Goal: Task Accomplishment & Management: Manage account settings

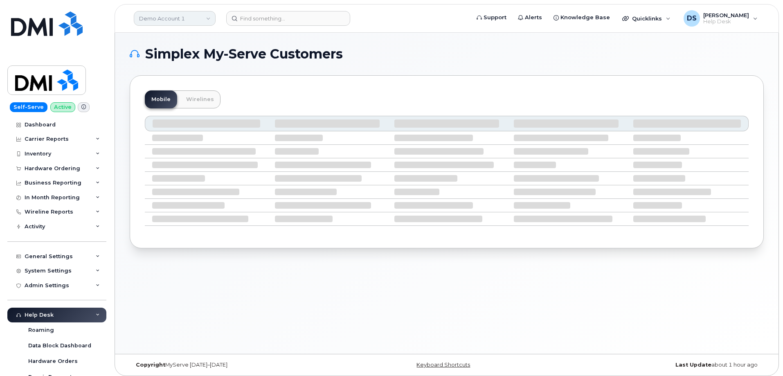
click at [209, 19] on link "Demo Account 1" at bounding box center [175, 18] width 82 height 15
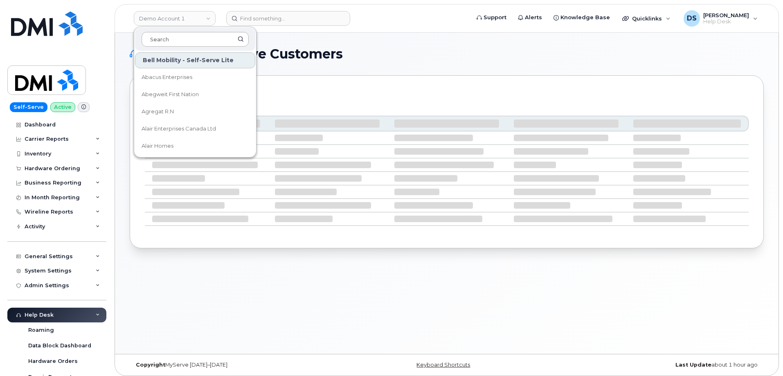
drag, startPoint x: 185, startPoint y: 39, endPoint x: 203, endPoint y: 45, distance: 18.6
click at [186, 38] on input at bounding box center [195, 39] width 107 height 15
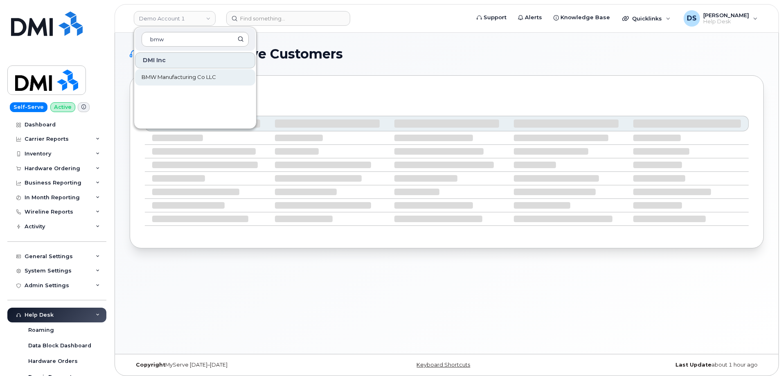
type input "bmw"
click at [184, 74] on span "BMW Manufacturing Co LLC" at bounding box center [179, 77] width 74 height 8
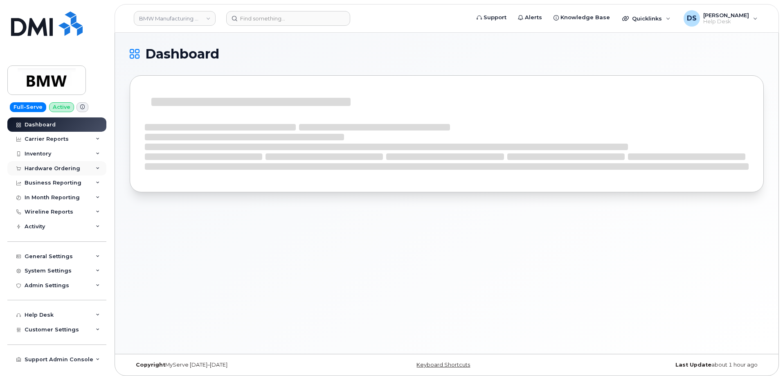
click at [98, 166] on div "Hardware Ordering" at bounding box center [56, 168] width 99 height 15
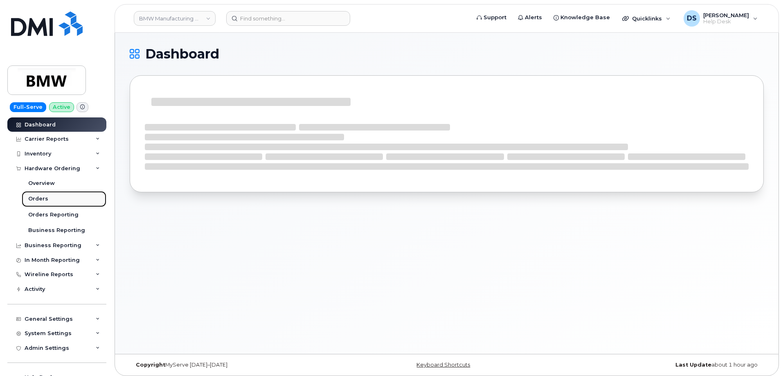
click at [39, 198] on div "Orders" at bounding box center [38, 198] width 20 height 7
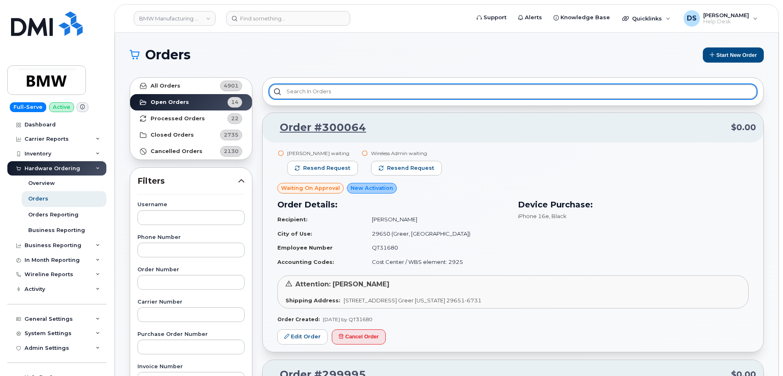
drag, startPoint x: 324, startPoint y: 89, endPoint x: 333, endPoint y: 86, distance: 9.3
click at [330, 87] on input "text" at bounding box center [513, 91] width 488 height 15
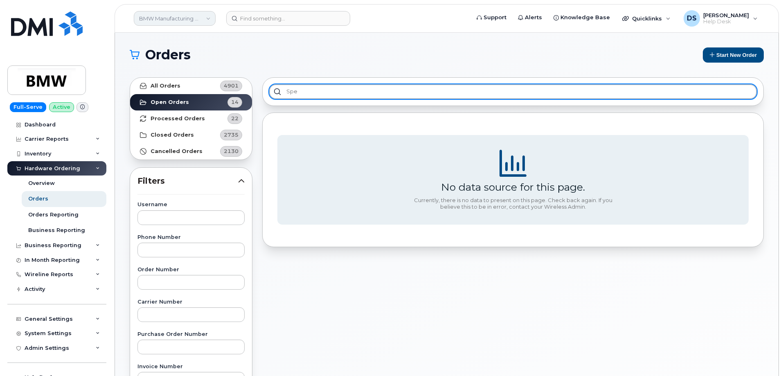
type input "spe"
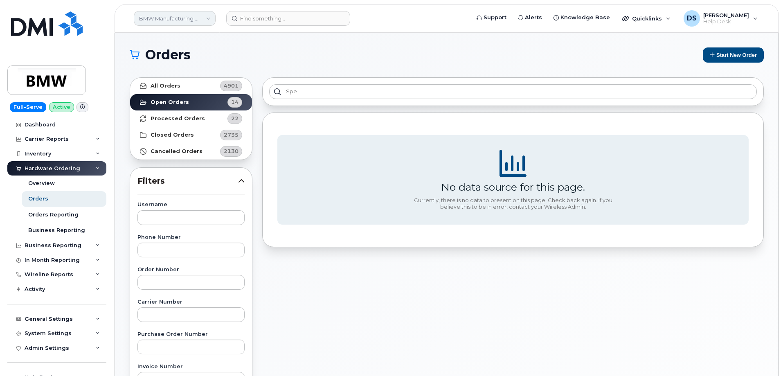
click at [209, 15] on link "BMW Manufacturing Co LLC" at bounding box center [175, 18] width 82 height 15
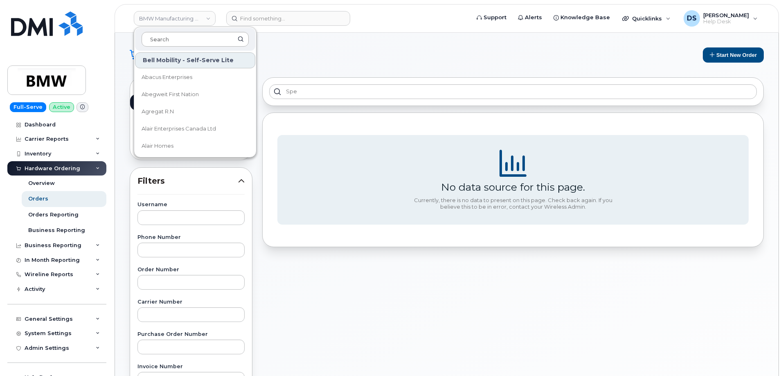
click at [183, 36] on input at bounding box center [195, 39] width 107 height 15
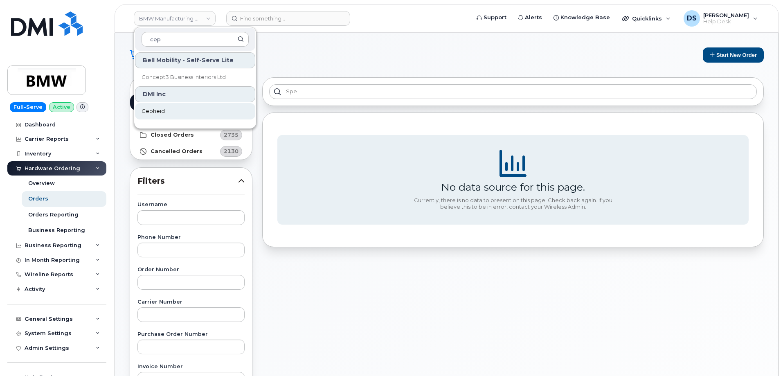
type input "cep"
click at [154, 108] on span "Cepheid" at bounding box center [153, 111] width 23 height 8
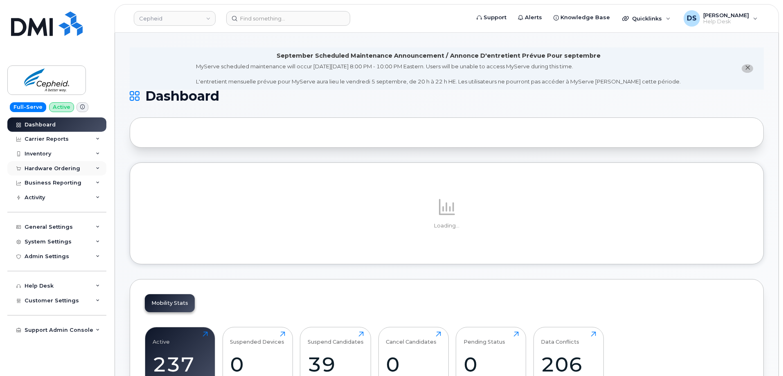
click at [97, 167] on icon at bounding box center [98, 169] width 4 height 4
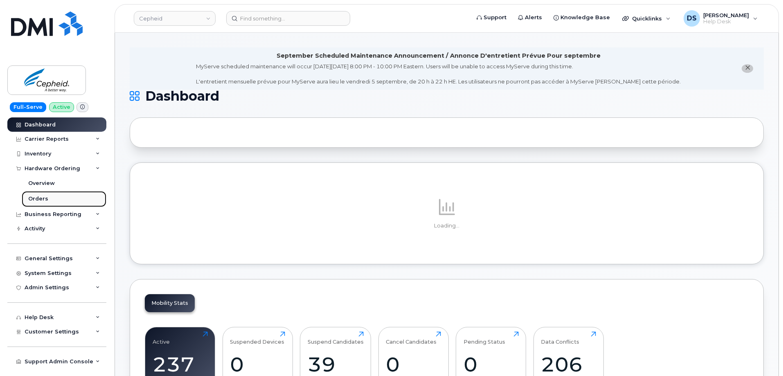
click at [36, 197] on div "Orders" at bounding box center [38, 198] width 20 height 7
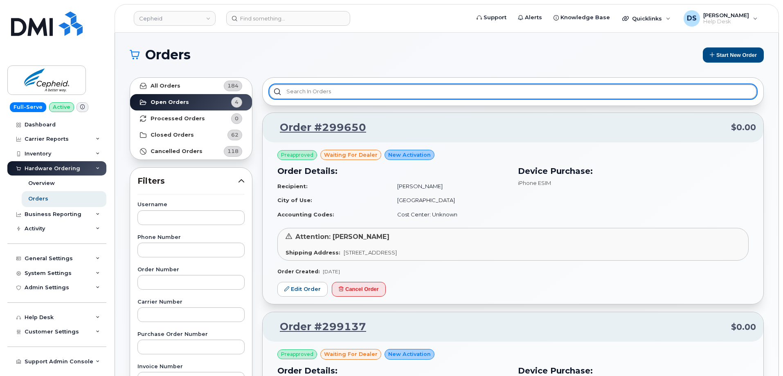
click at [303, 86] on input "text" at bounding box center [513, 91] width 488 height 15
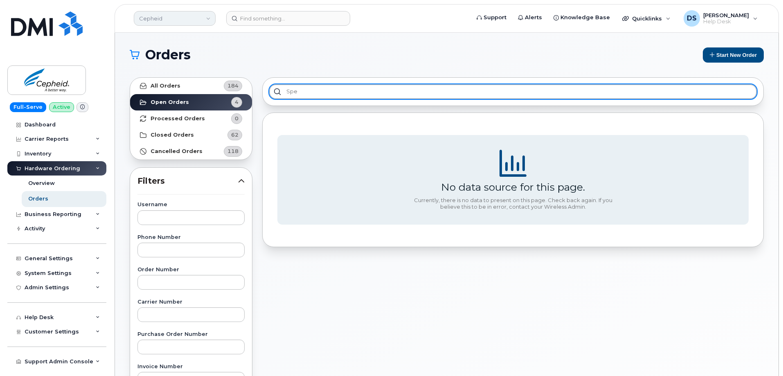
type input "spe"
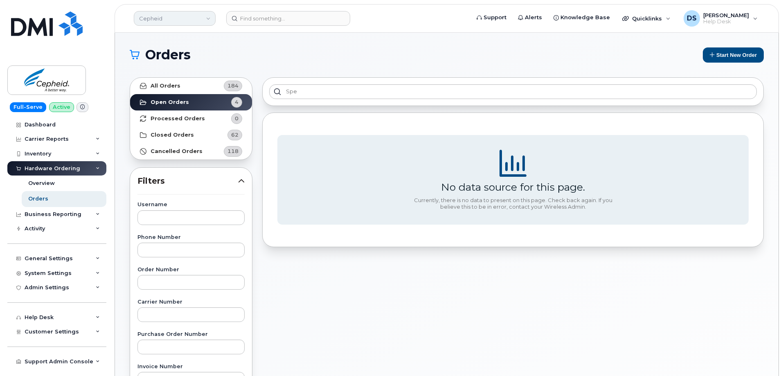
click at [209, 16] on link "Cepheid" at bounding box center [175, 18] width 82 height 15
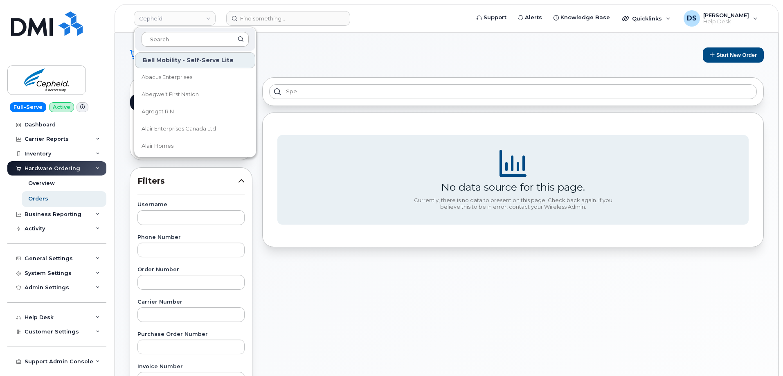
click at [172, 38] on input at bounding box center [195, 39] width 107 height 15
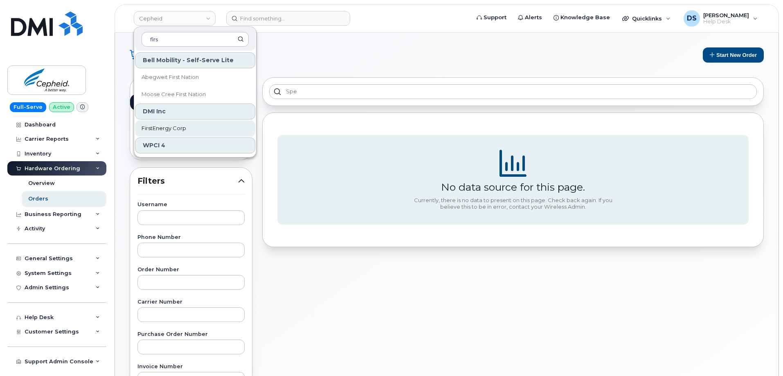
type input "firs"
click at [165, 126] on span "FirstEnergy Corp" at bounding box center [164, 128] width 45 height 8
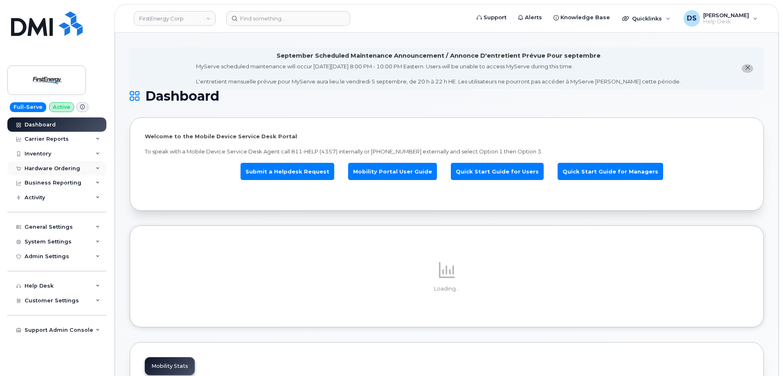
click at [95, 169] on div "Hardware Ordering" at bounding box center [56, 168] width 99 height 15
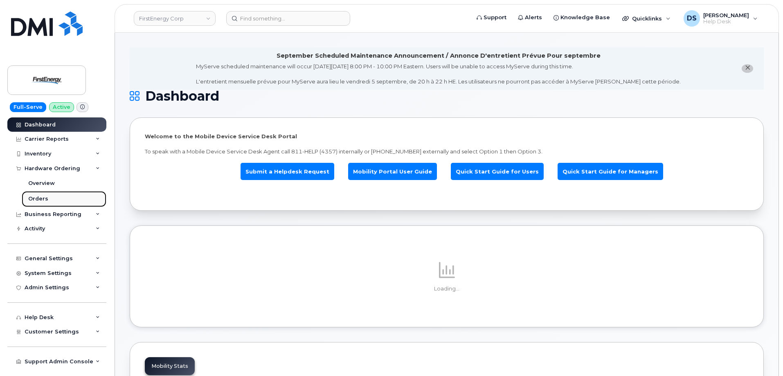
click at [38, 197] on div "Orders" at bounding box center [38, 198] width 20 height 7
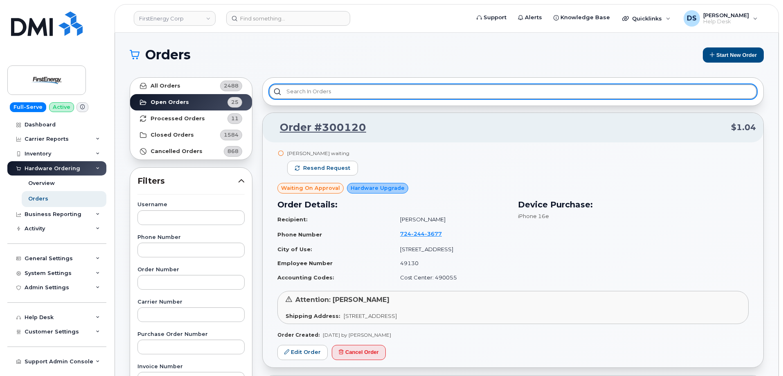
click at [311, 91] on input "text" at bounding box center [513, 91] width 488 height 15
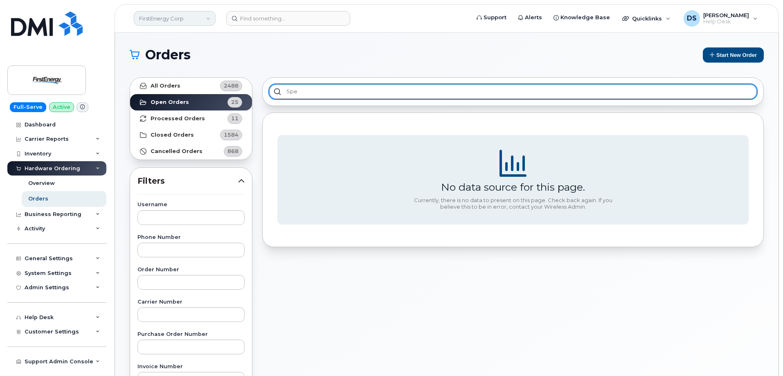
type input "spe"
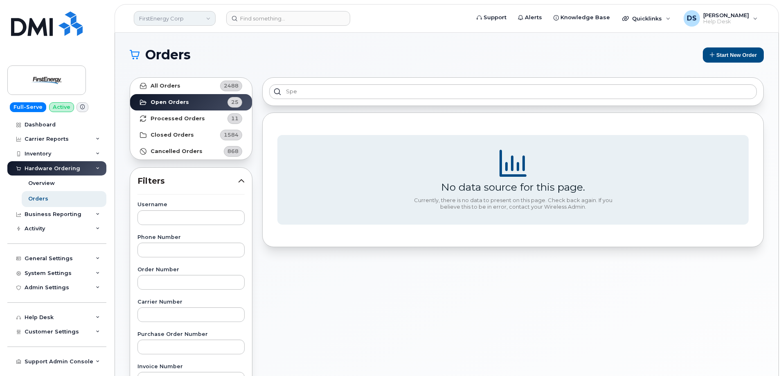
drag, startPoint x: 206, startPoint y: 19, endPoint x: 199, endPoint y: 23, distance: 8.3
click at [207, 19] on link "FirstEnergy Corp" at bounding box center [175, 18] width 82 height 15
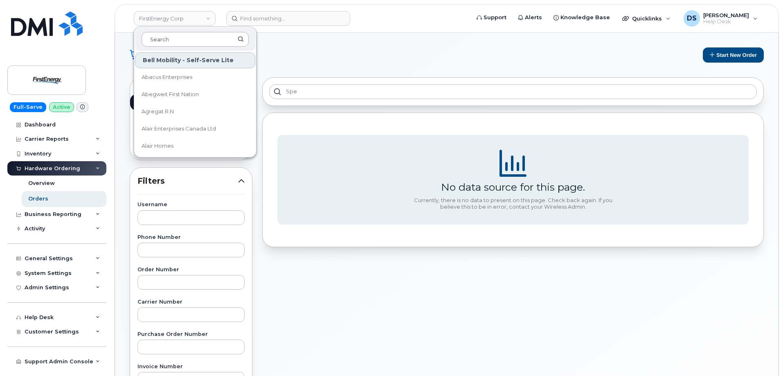
drag, startPoint x: 171, startPoint y: 37, endPoint x: 199, endPoint y: 34, distance: 28.8
click at [180, 32] on div at bounding box center [195, 39] width 120 height 23
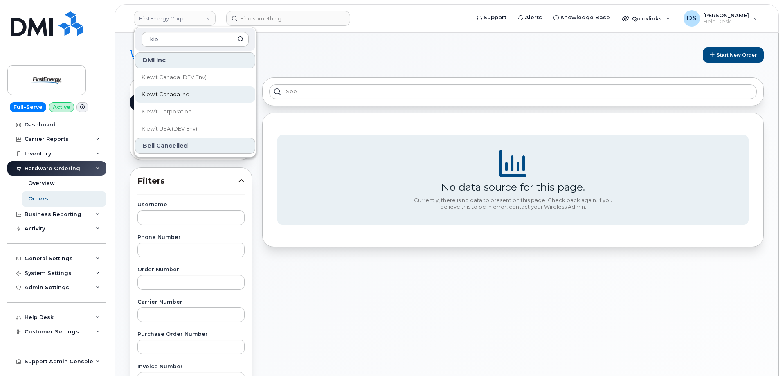
type input "kie"
click at [188, 92] on span "Kiewit Canada Inc" at bounding box center [165, 94] width 47 height 8
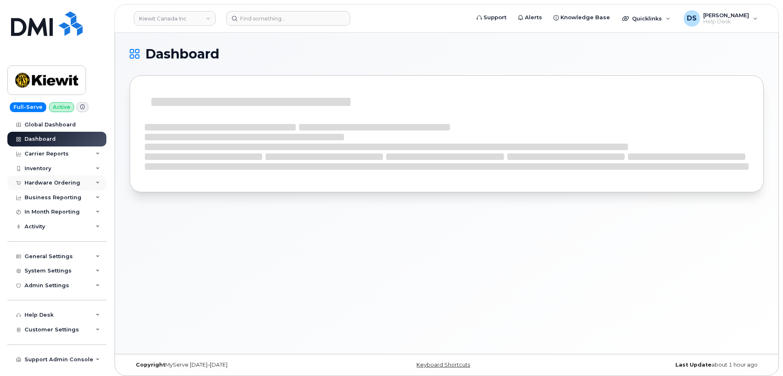
click at [98, 181] on icon at bounding box center [98, 183] width 4 height 4
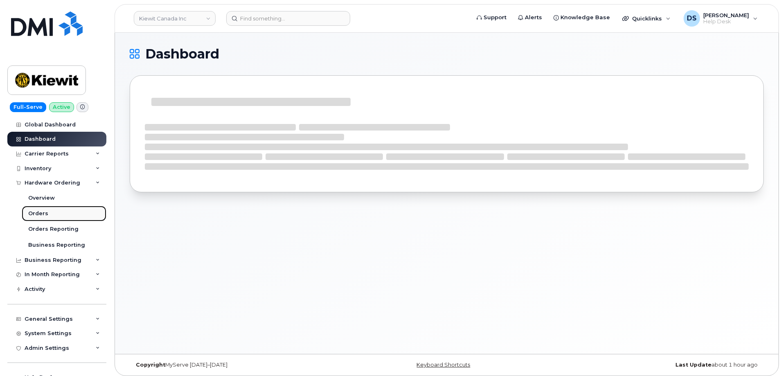
click at [41, 214] on div "Orders" at bounding box center [38, 213] width 20 height 7
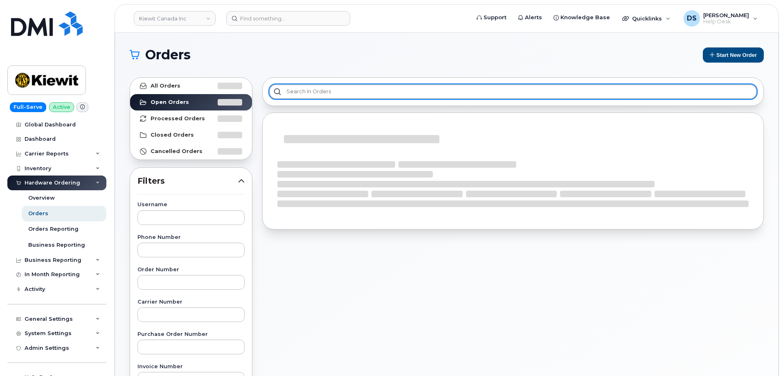
drag, startPoint x: 318, startPoint y: 87, endPoint x: 342, endPoint y: 90, distance: 24.4
click at [323, 87] on input "text" at bounding box center [513, 91] width 488 height 15
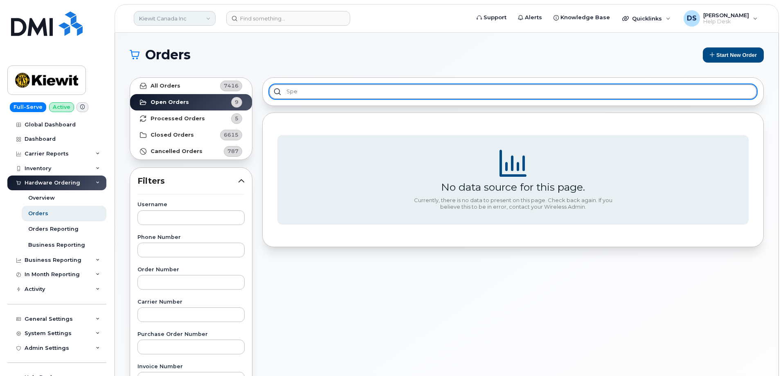
type input "spe"
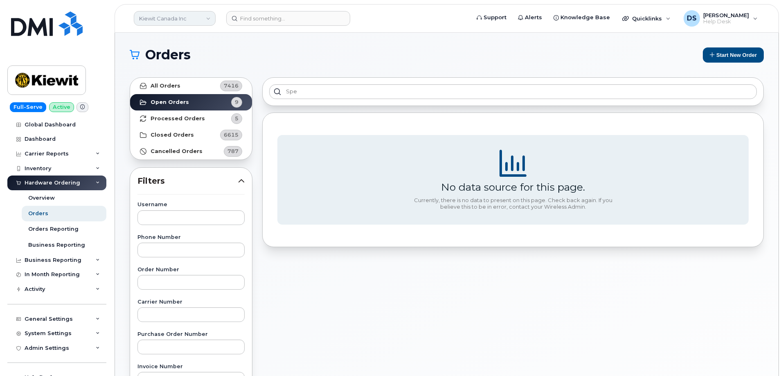
click at [208, 16] on link "Kiewit Canada Inc" at bounding box center [175, 18] width 82 height 15
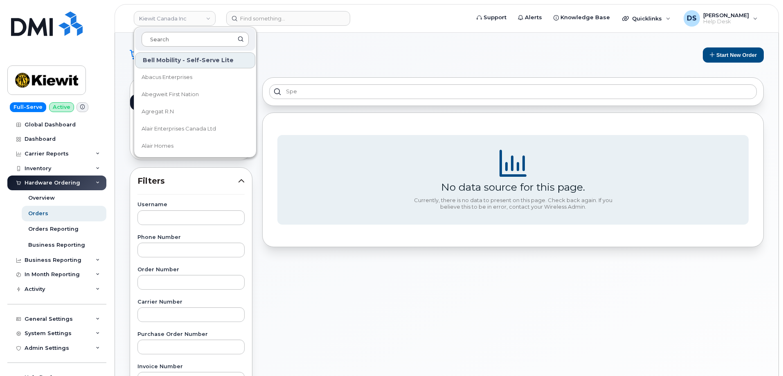
drag, startPoint x: 178, startPoint y: 40, endPoint x: 192, endPoint y: 41, distance: 13.5
click at [183, 41] on input at bounding box center [195, 39] width 107 height 15
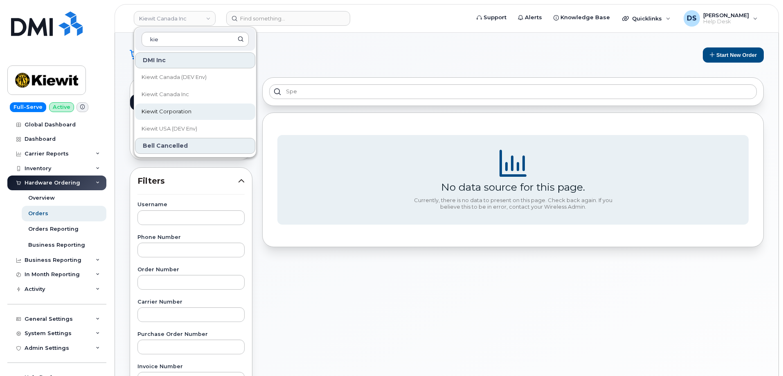
type input "kie"
click at [175, 112] on span "Kiewit Corporation" at bounding box center [167, 112] width 50 height 8
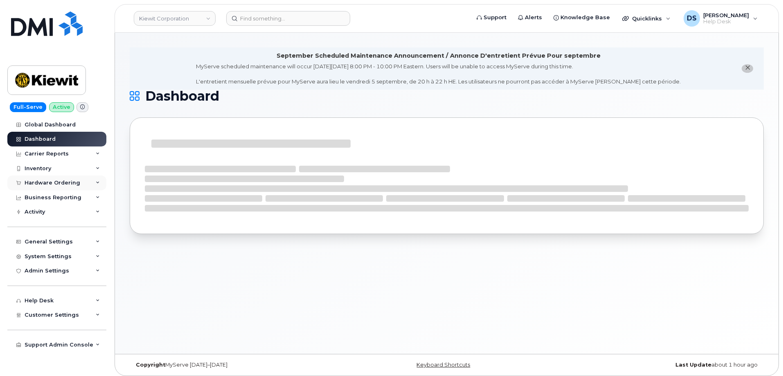
click at [98, 180] on div "Hardware Ordering" at bounding box center [56, 183] width 99 height 15
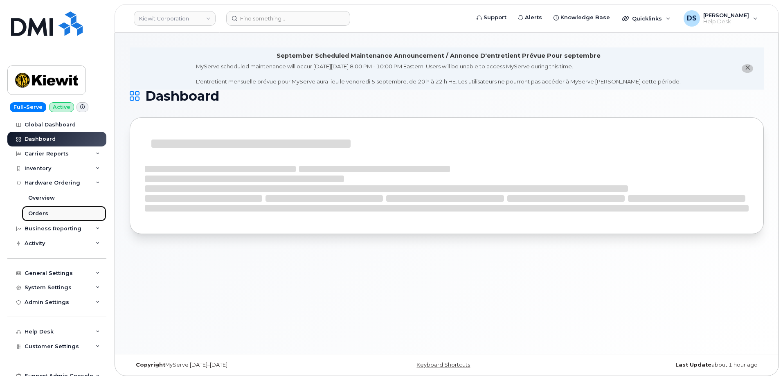
click at [37, 210] on div "Orders" at bounding box center [38, 213] width 20 height 7
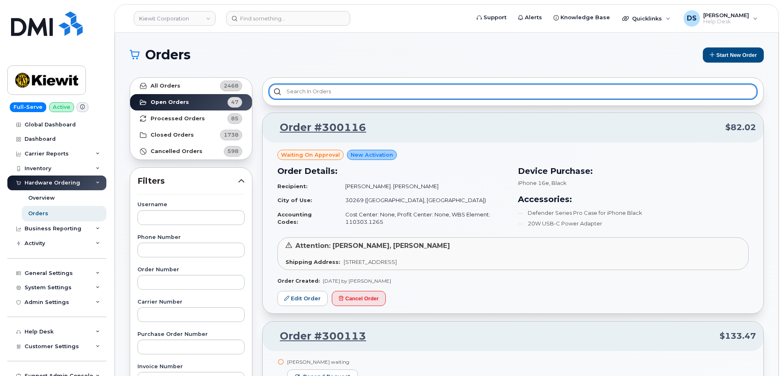
click at [300, 88] on input "text" at bounding box center [513, 91] width 488 height 15
type input "s"
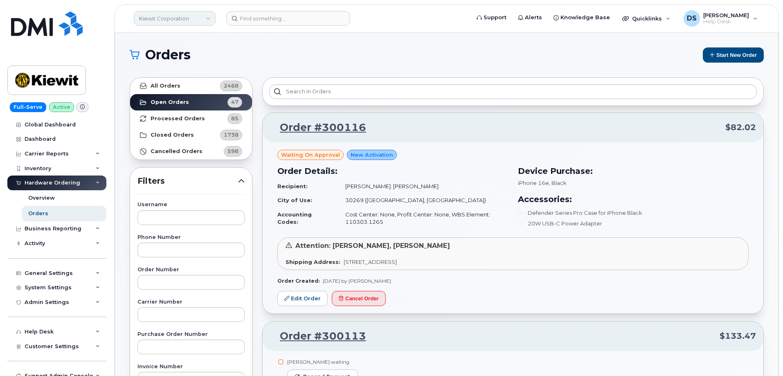
click at [216, 16] on div "Kiewit Corporation" at bounding box center [175, 18] width 90 height 16
click at [211, 17] on link "Kiewit Corporation" at bounding box center [175, 18] width 82 height 15
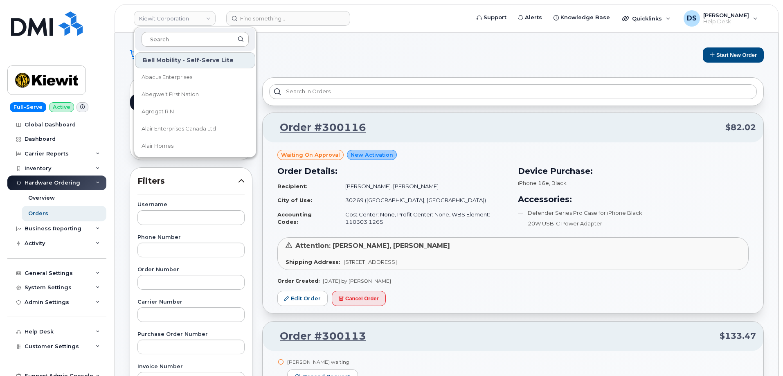
click at [182, 38] on input at bounding box center [195, 39] width 107 height 15
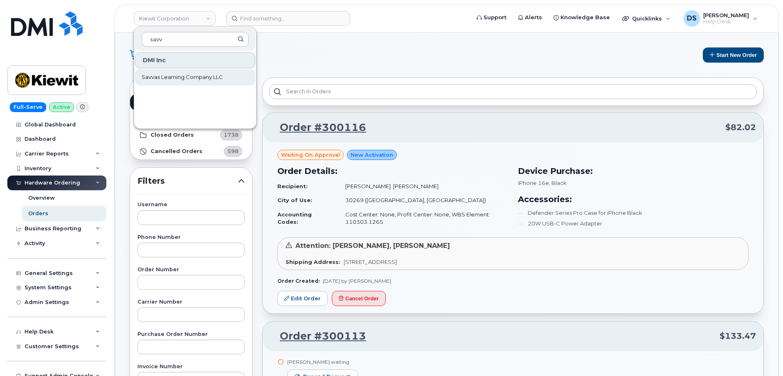
type input "savv"
click at [183, 72] on link "Savvas Learning Company LLC" at bounding box center [195, 77] width 120 height 16
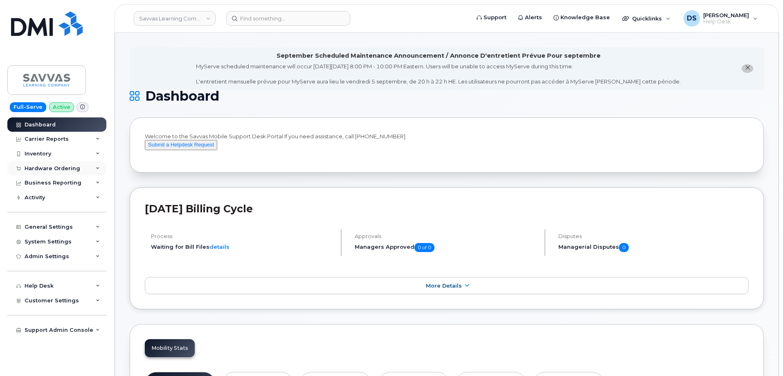
click at [100, 167] on div "Hardware Ordering" at bounding box center [56, 168] width 99 height 15
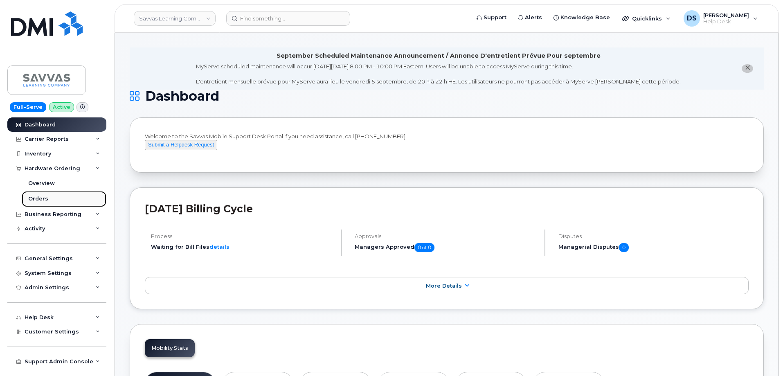
click at [52, 198] on link "Orders" at bounding box center [64, 199] width 85 height 16
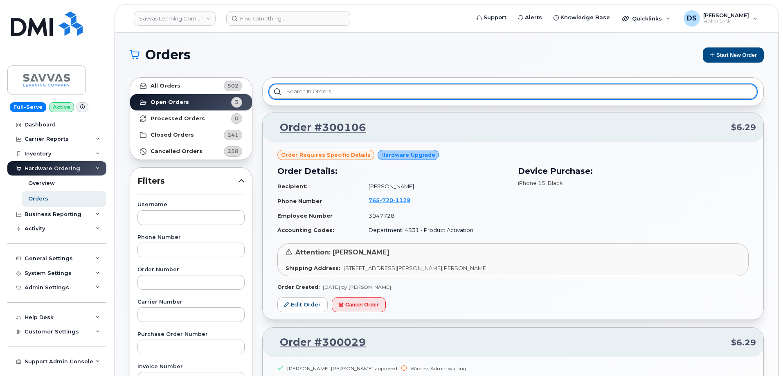
click at [314, 91] on input "text" at bounding box center [513, 91] width 488 height 15
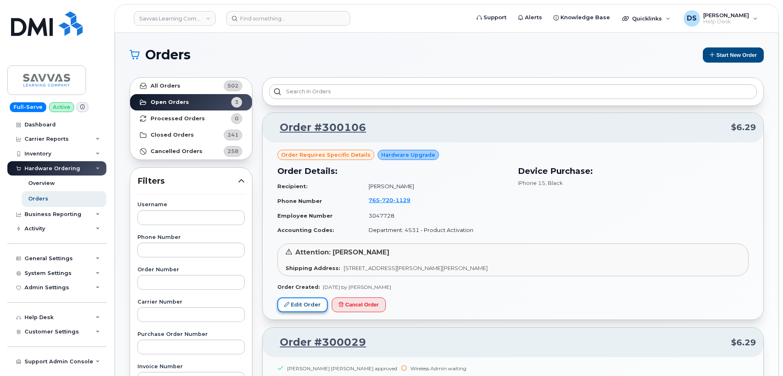
click at [311, 304] on link "Edit Order" at bounding box center [302, 305] width 50 height 15
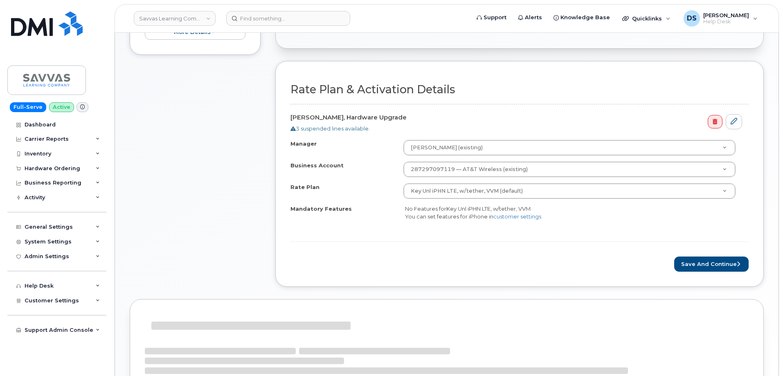
scroll to position [288, 0]
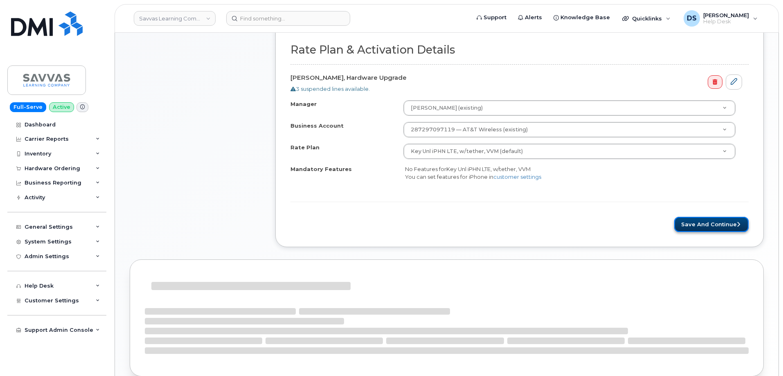
click at [731, 226] on button "Save and Continue" at bounding box center [711, 224] width 74 height 15
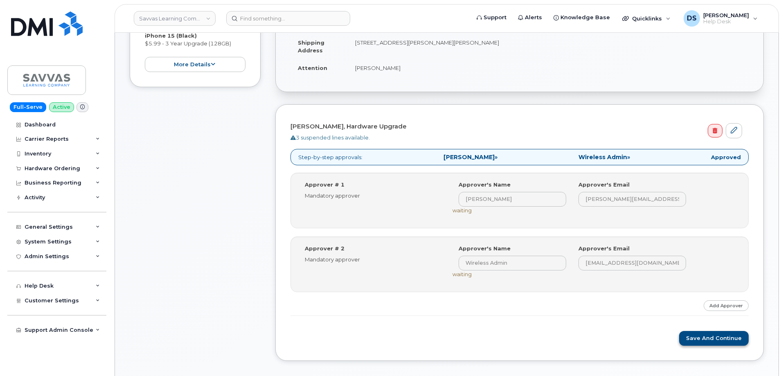
scroll to position [247, 0]
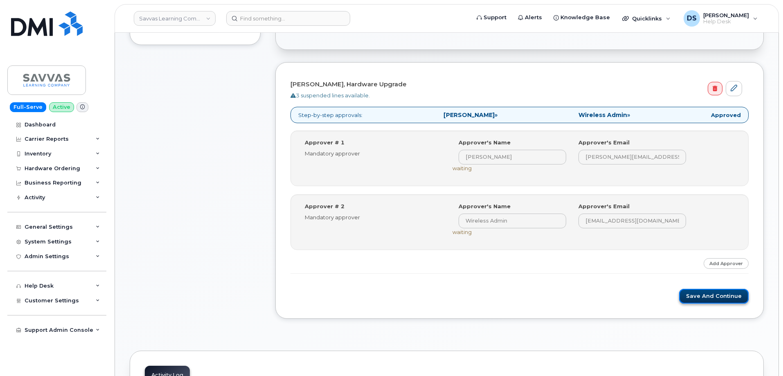
click at [709, 296] on button "Save and Continue" at bounding box center [714, 296] width 70 height 15
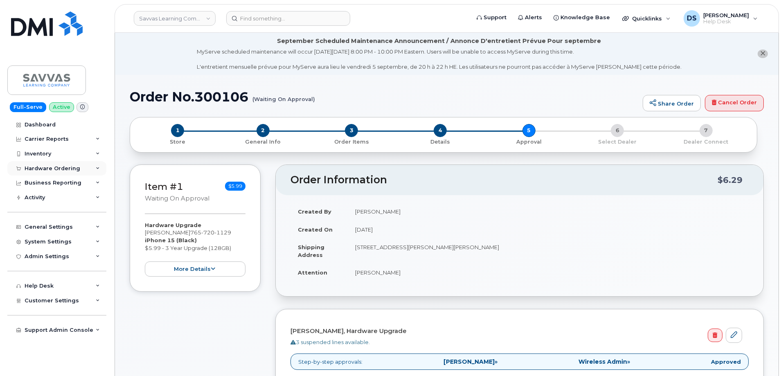
click at [99, 169] on icon at bounding box center [98, 169] width 4 height 4
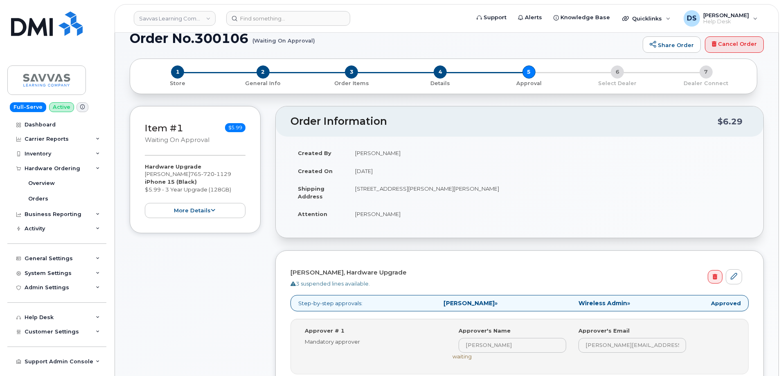
scroll to position [205, 0]
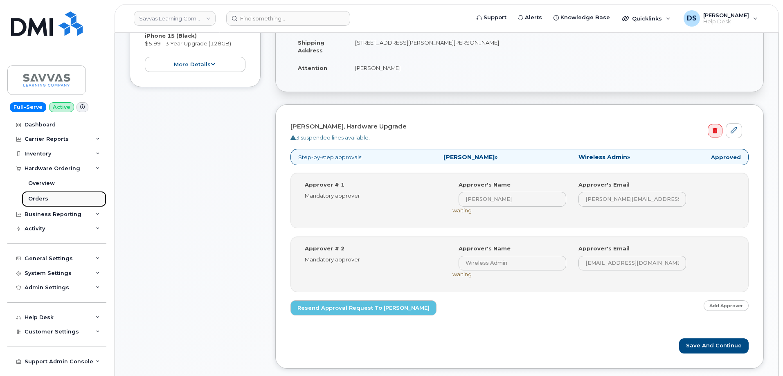
click at [44, 198] on div "Orders" at bounding box center [38, 198] width 20 height 7
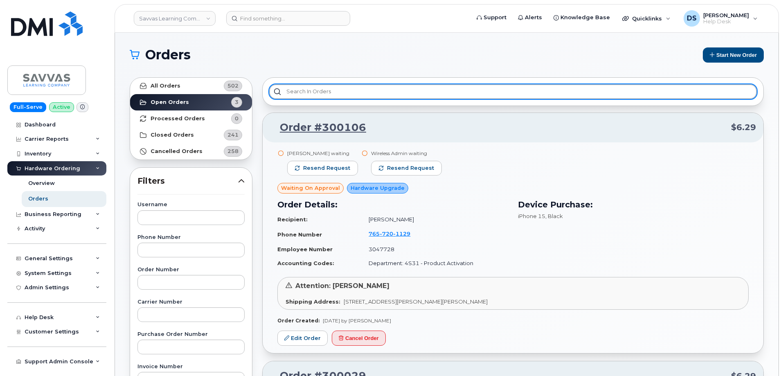
drag, startPoint x: 326, startPoint y: 89, endPoint x: 350, endPoint y: 100, distance: 26.6
click at [335, 84] on input "text" at bounding box center [513, 91] width 488 height 15
type input "spe"
